Goal: Check status: Check status

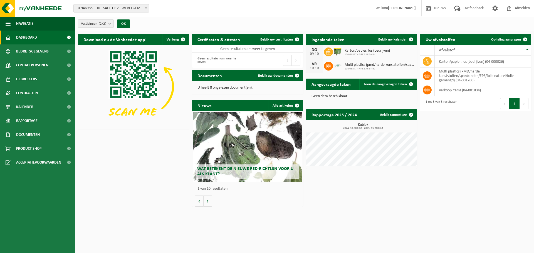
click at [224, 87] on p "U heeft 8 ongelezen document(en)." at bounding box center [248, 88] width 100 height 4
click at [272, 75] on span "Bekijk uw documenten" at bounding box center [275, 76] width 35 height 4
click at [392, 84] on span "Toon de aangevraagde taken" at bounding box center [385, 85] width 43 height 4
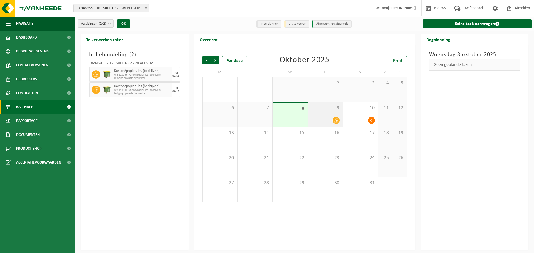
click at [336, 121] on icon at bounding box center [336, 120] width 5 height 5
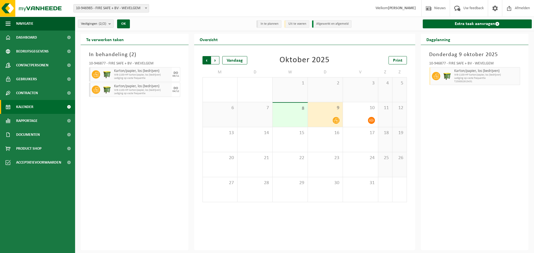
click at [215, 60] on span "Volgende" at bounding box center [215, 60] width 8 height 8
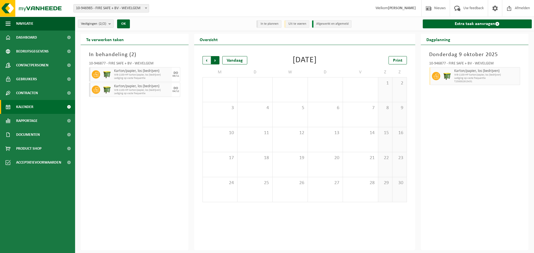
click at [206, 60] on span "Vorige" at bounding box center [207, 60] width 8 height 8
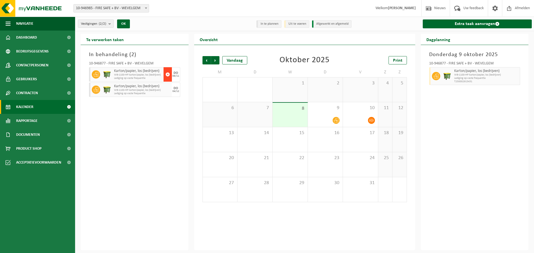
click at [167, 75] on span "button" at bounding box center [168, 74] width 4 height 11
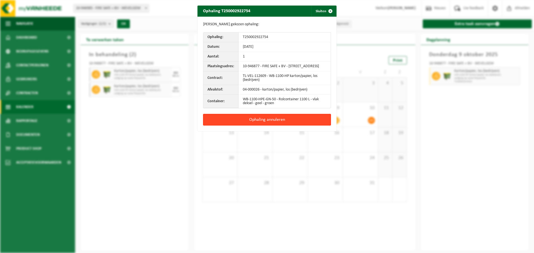
click at [263, 125] on button "Ophaling annuleren" at bounding box center [267, 120] width 128 height 12
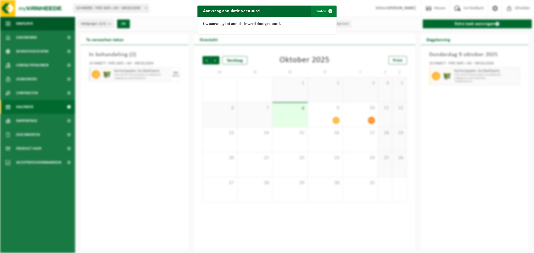
click at [319, 11] on button "Sluiten" at bounding box center [323, 11] width 25 height 11
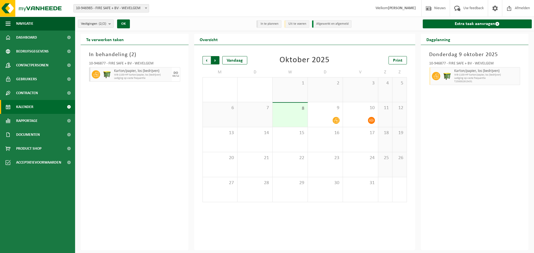
click at [208, 59] on span "Vorige" at bounding box center [207, 60] width 8 height 8
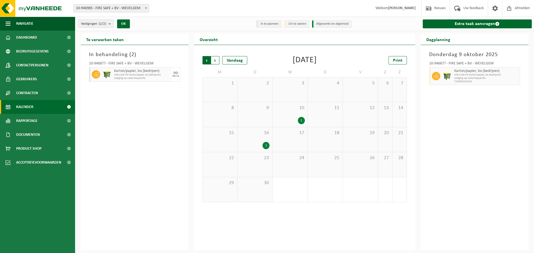
click at [216, 61] on span "Volgende" at bounding box center [215, 60] width 8 height 8
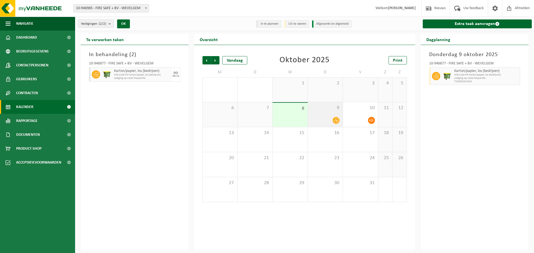
click at [336, 120] on icon at bounding box center [336, 120] width 5 height 5
click at [219, 61] on span "Volgende" at bounding box center [215, 60] width 8 height 8
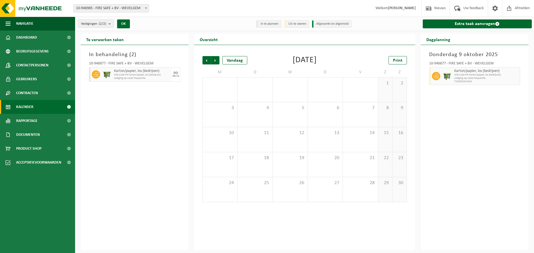
click at [219, 61] on span "Volgende" at bounding box center [215, 60] width 8 height 8
click at [207, 61] on span "Vorige" at bounding box center [207, 60] width 8 height 8
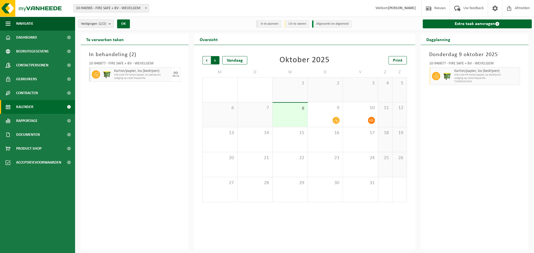
click at [206, 60] on span "Vorige" at bounding box center [207, 60] width 8 height 8
click at [300, 122] on div "1" at bounding box center [301, 120] width 7 height 7
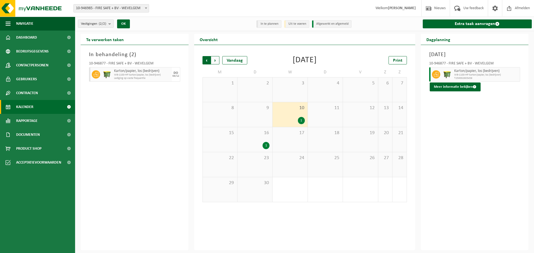
click at [214, 60] on span "Volgende" at bounding box center [215, 60] width 8 height 8
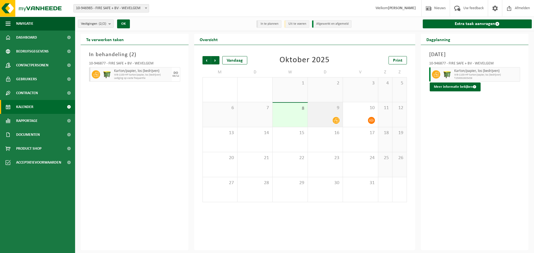
click at [335, 122] on icon at bounding box center [336, 120] width 5 height 5
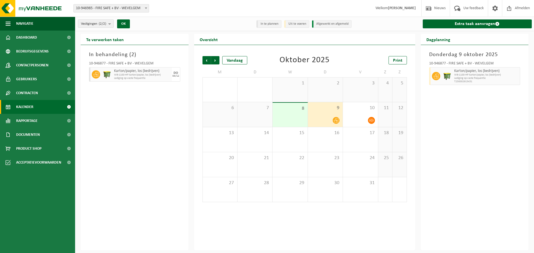
click at [290, 25] on li "Uit te voeren" at bounding box center [296, 24] width 25 height 8
click at [317, 147] on div "16" at bounding box center [325, 139] width 35 height 25
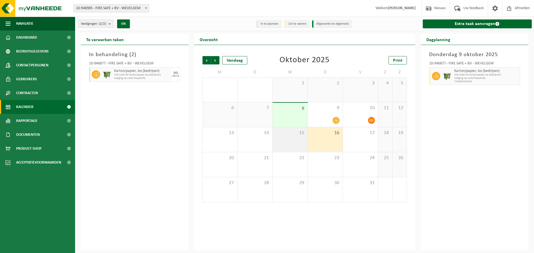
click at [288, 148] on div "15" at bounding box center [290, 139] width 35 height 25
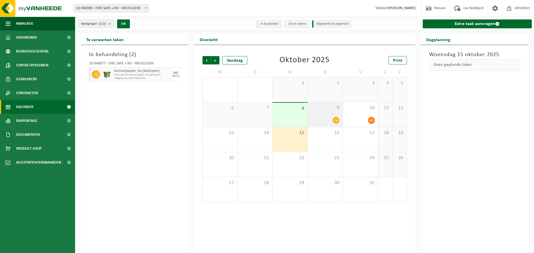
click at [320, 121] on div at bounding box center [325, 121] width 29 height 8
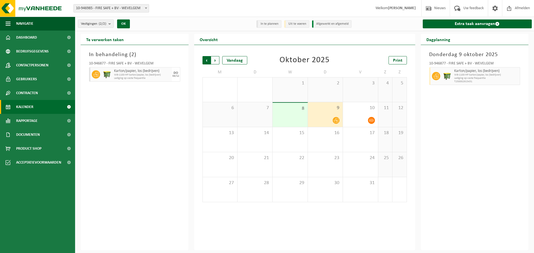
click at [218, 62] on span "Volgende" at bounding box center [215, 60] width 8 height 8
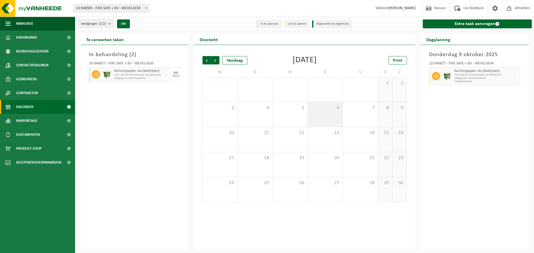
click at [324, 124] on div "6" at bounding box center [325, 114] width 35 height 25
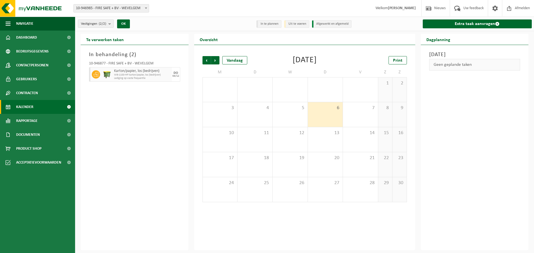
click at [120, 54] on h3 "In behandeling ( 2 )" at bounding box center [134, 55] width 91 height 8
click at [35, 107] on link "Kalender" at bounding box center [37, 107] width 75 height 14
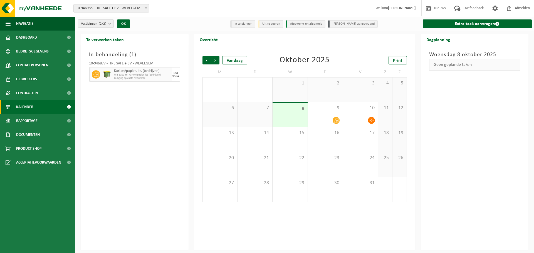
drag, startPoint x: 214, startPoint y: 61, endPoint x: 219, endPoint y: 65, distance: 6.0
click at [214, 61] on span "Volgende" at bounding box center [215, 60] width 8 height 8
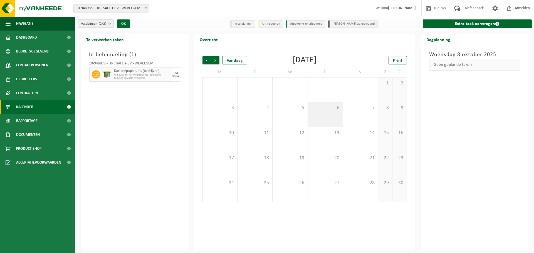
click at [332, 119] on div "6" at bounding box center [325, 114] width 35 height 25
click at [448, 63] on div "Geen geplande taken" at bounding box center [474, 65] width 91 height 12
click at [449, 66] on div "Geen geplande taken" at bounding box center [474, 65] width 91 height 12
click at [456, 77] on div "[DATE] Geen geplande taken" at bounding box center [475, 148] width 108 height 206
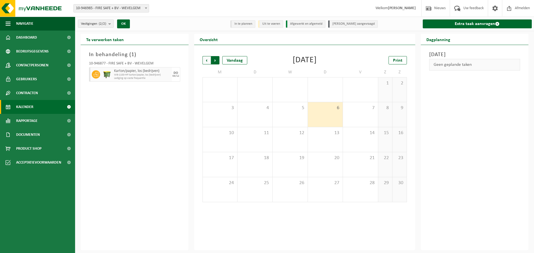
click at [208, 59] on span "Vorige" at bounding box center [207, 60] width 8 height 8
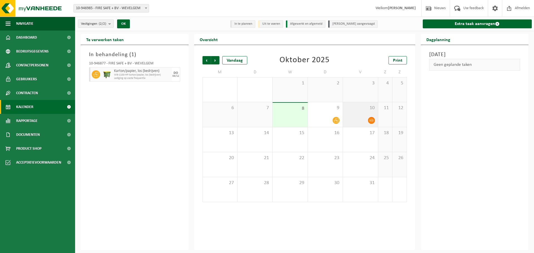
click at [370, 120] on icon at bounding box center [371, 120] width 5 height 5
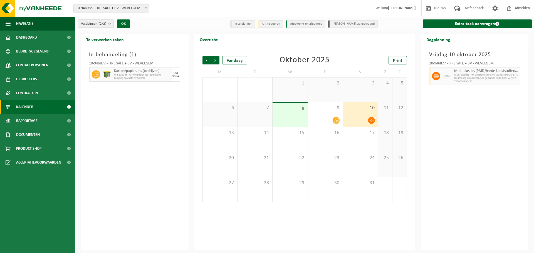
click at [264, 120] on div "7" at bounding box center [255, 114] width 35 height 25
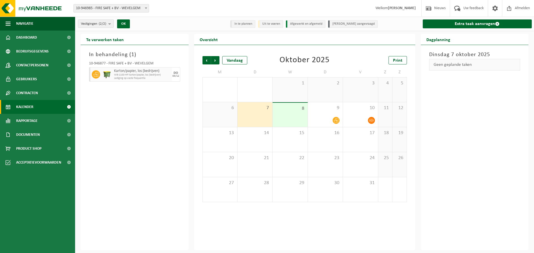
click at [226, 119] on div "6" at bounding box center [220, 114] width 34 height 25
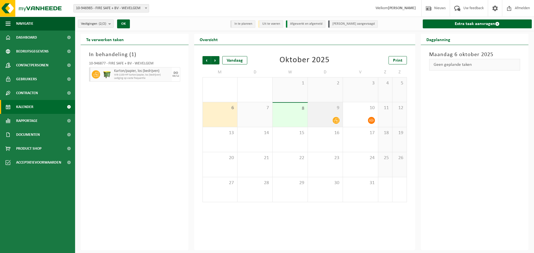
click at [322, 119] on div at bounding box center [325, 121] width 29 height 8
